Goal: Information Seeking & Learning: Learn about a topic

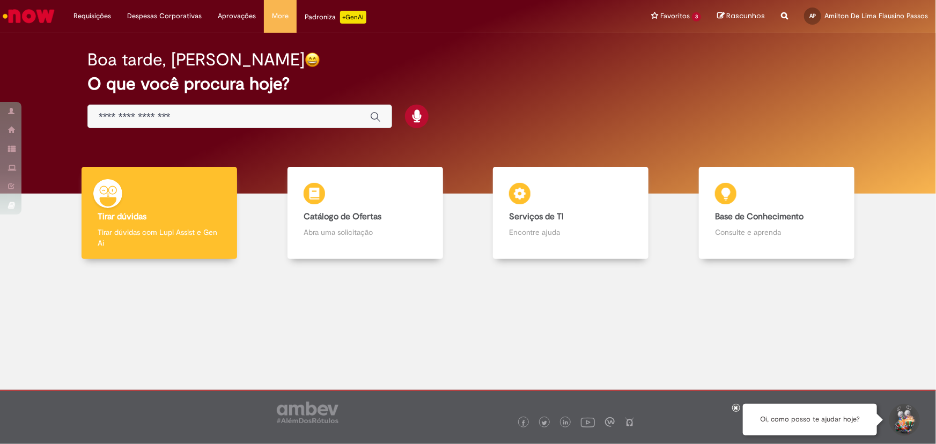
click at [268, 118] on input "Basta digitar aqui" at bounding box center [229, 117] width 261 height 12
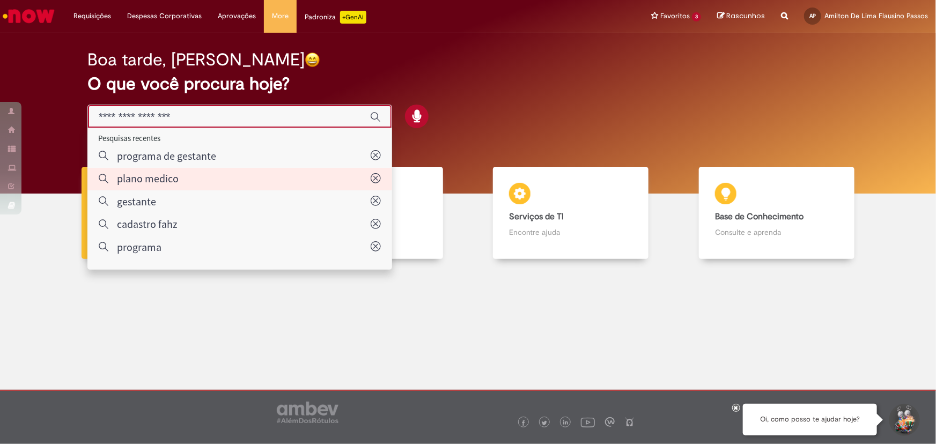
type input "**********"
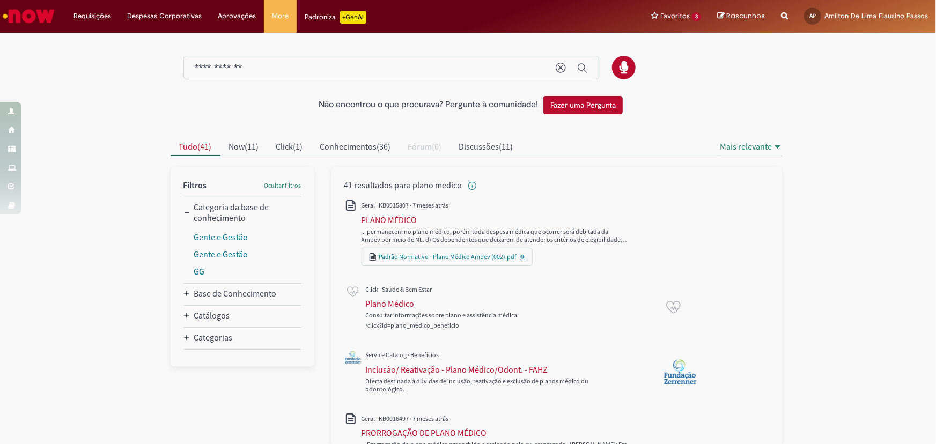
scroll to position [97, 0]
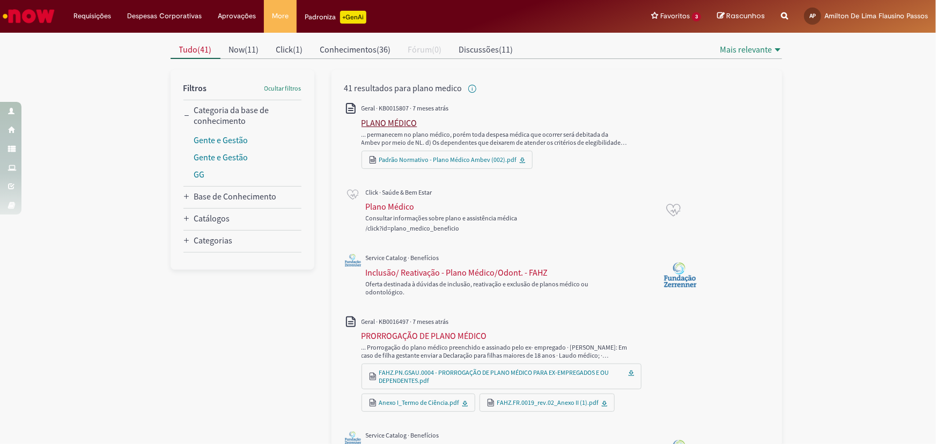
click at [390, 120] on div "PLANO MÉDICO" at bounding box center [389, 122] width 56 height 11
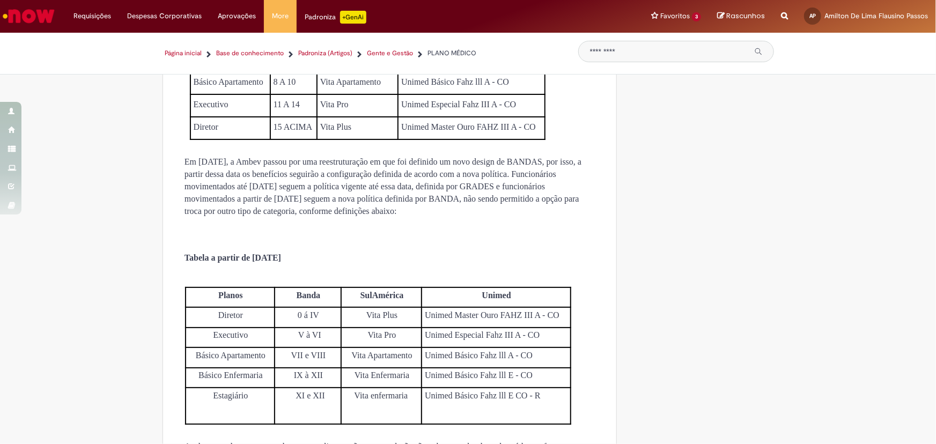
scroll to position [1609, 0]
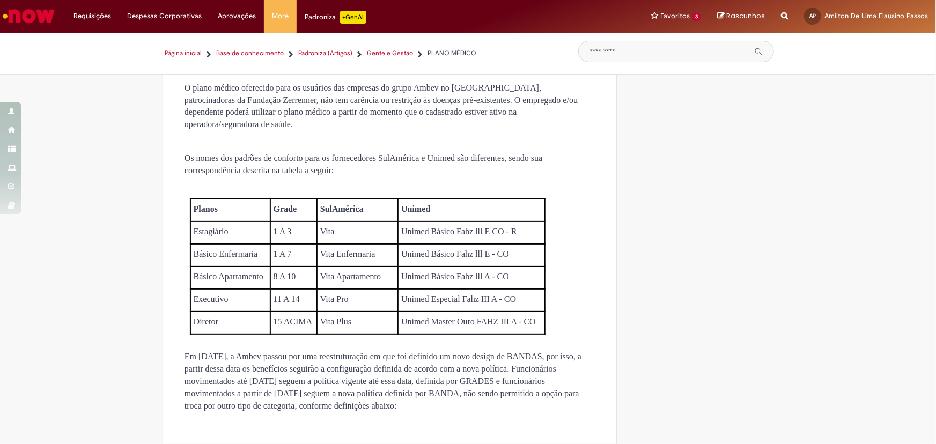
click at [33, 20] on img "Ir para a Homepage" at bounding box center [28, 15] width 55 height 21
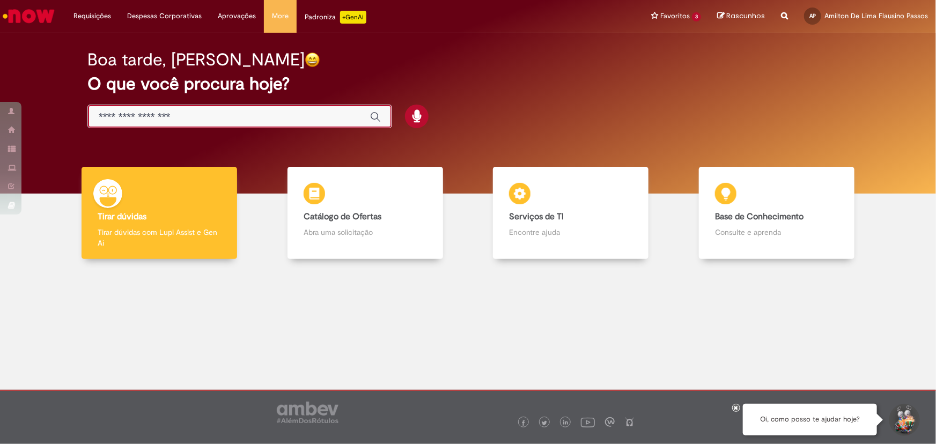
click at [223, 113] on input "Basta digitar aqui" at bounding box center [229, 117] width 261 height 12
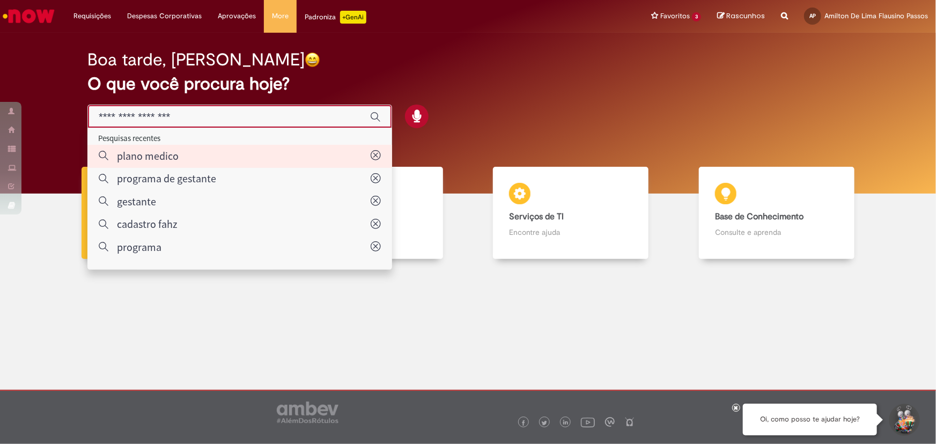
type input "**********"
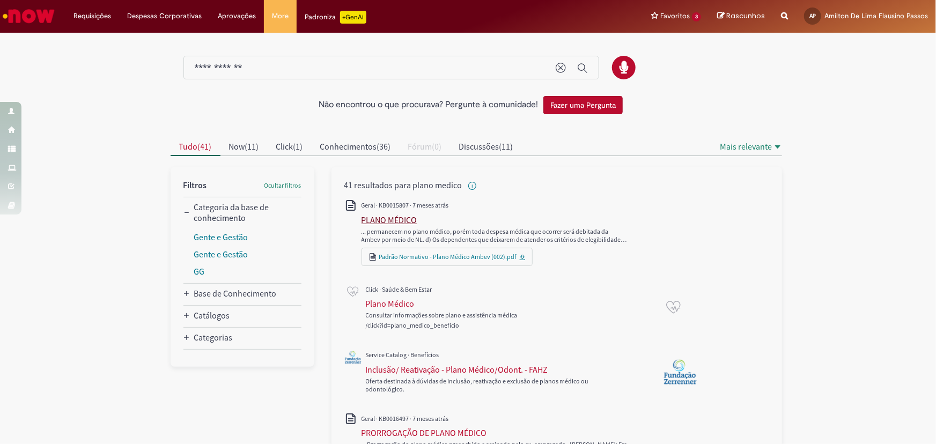
click at [397, 220] on div "PLANO MÉDICO" at bounding box center [389, 219] width 56 height 11
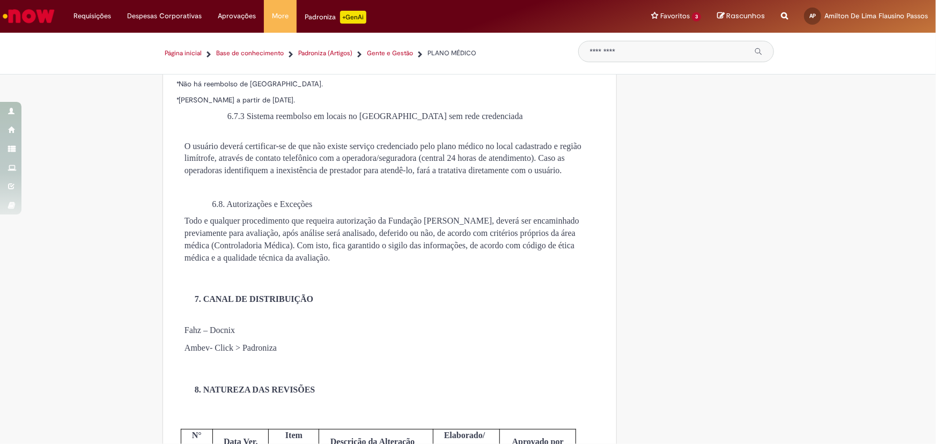
scroll to position [4387, 0]
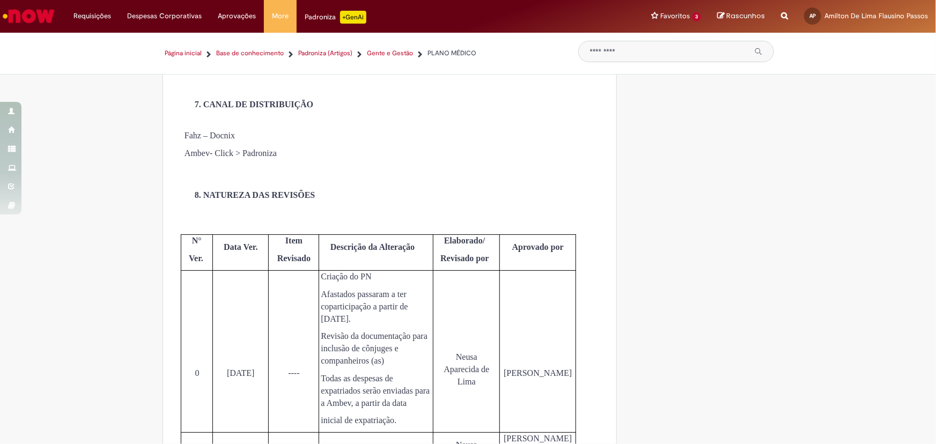
click at [46, 11] on img "Ir para a Homepage" at bounding box center [28, 15] width 55 height 21
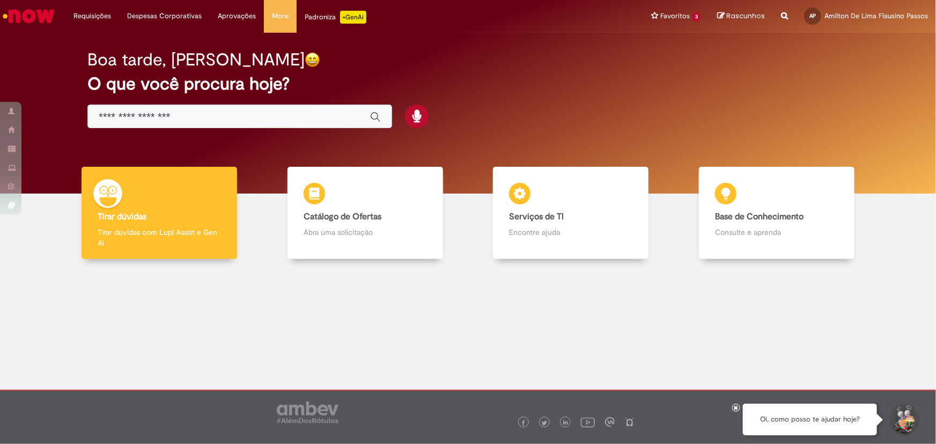
click at [299, 121] on input "Basta digitar aqui" at bounding box center [229, 117] width 261 height 12
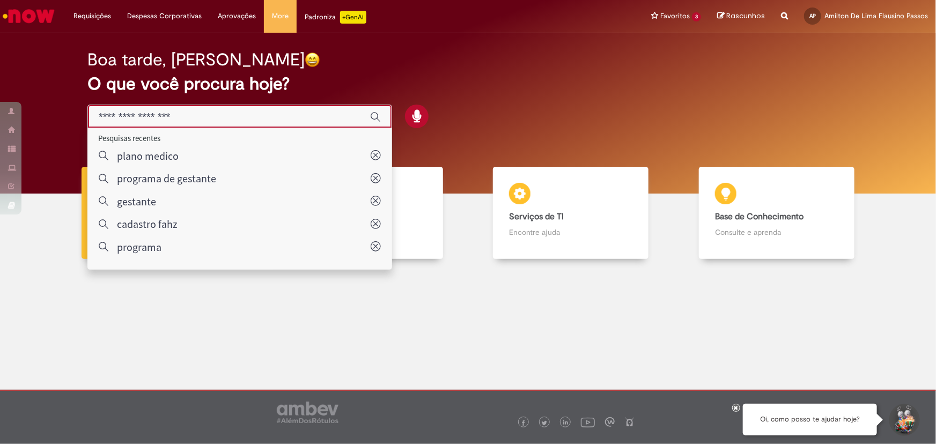
click at [530, 74] on div "Boa tarde, Amilton O que você procura hoje?" at bounding box center [468, 89] width 798 height 91
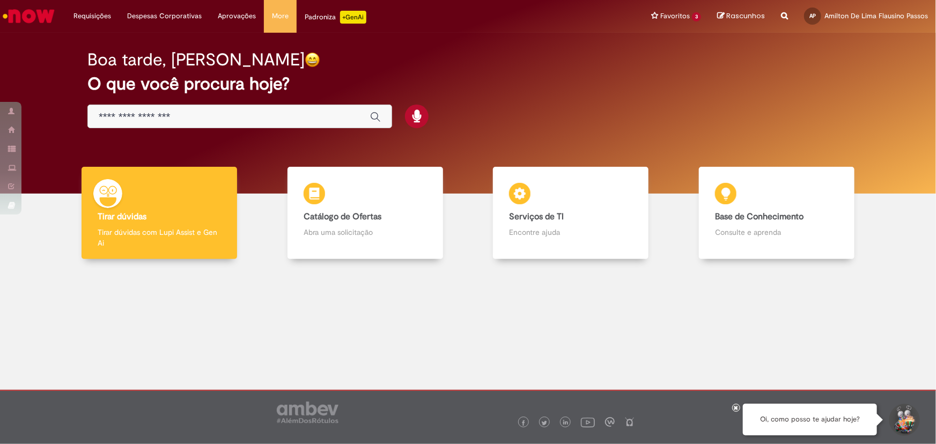
click at [220, 122] on input "Basta digitar aqui" at bounding box center [229, 117] width 261 height 12
click at [528, 45] on div "Boa tarde, Amilton O que você procura hoje?" at bounding box center [468, 89] width 798 height 91
